Goal: Find specific page/section: Find specific page/section

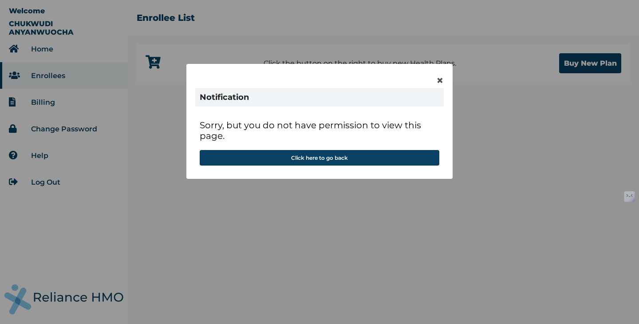
click at [167, 137] on div "× Notification Sorry, but you do not have permission to view this page. Click h…" at bounding box center [319, 162] width 639 height 324
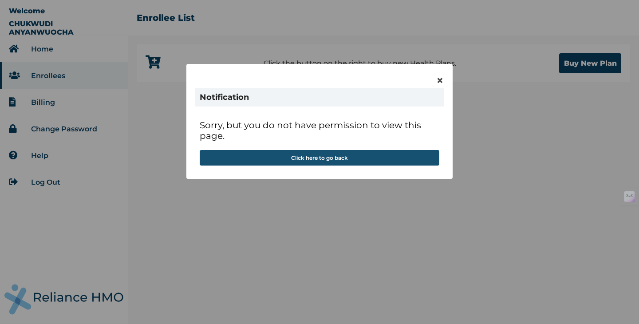
click at [349, 156] on button "Click here to go back" at bounding box center [320, 158] width 240 height 16
